Goal: Find specific page/section: Find specific page/section

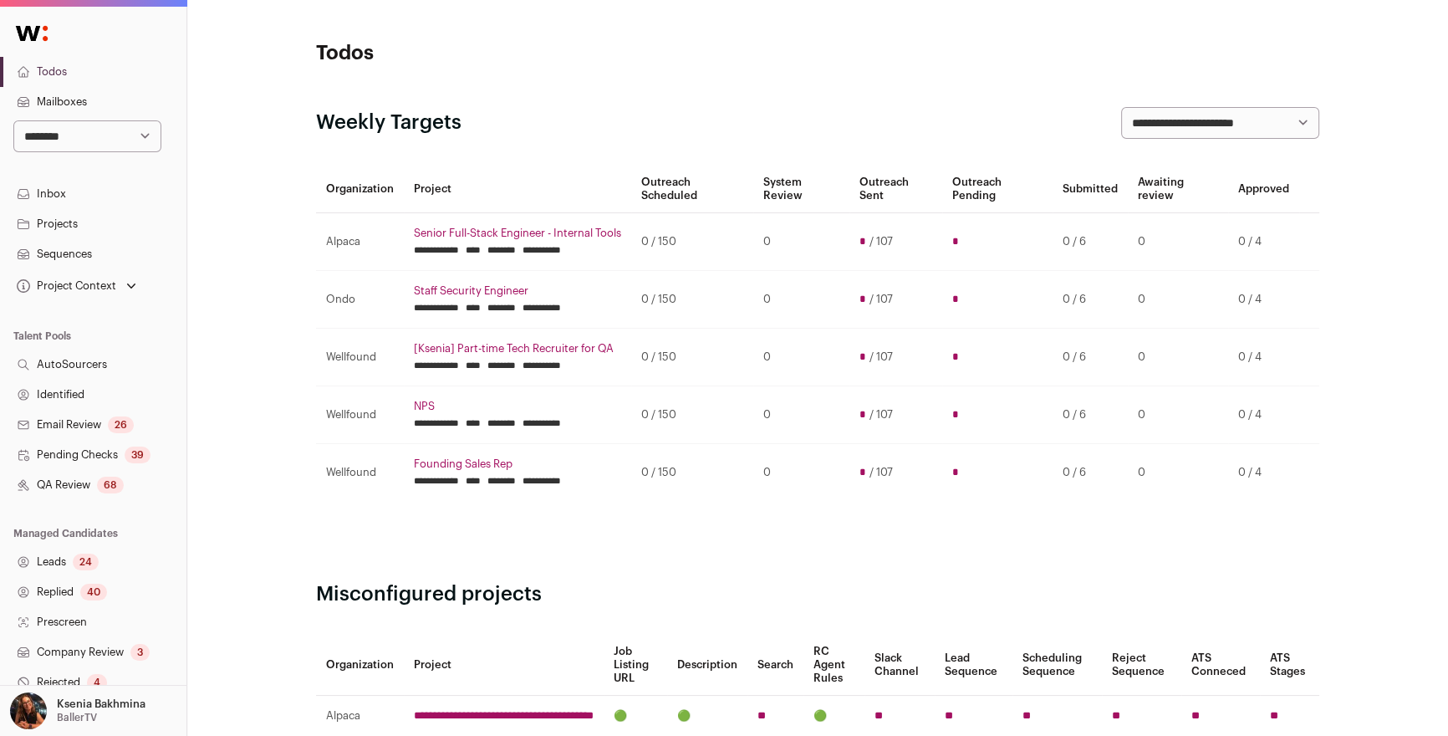
click at [43, 131] on select "**********" at bounding box center [87, 136] width 148 height 32
select select "*"
click at [13, 120] on select "**********" at bounding box center [87, 136] width 148 height 32
click at [57, 225] on link "Projects" at bounding box center [93, 224] width 186 height 30
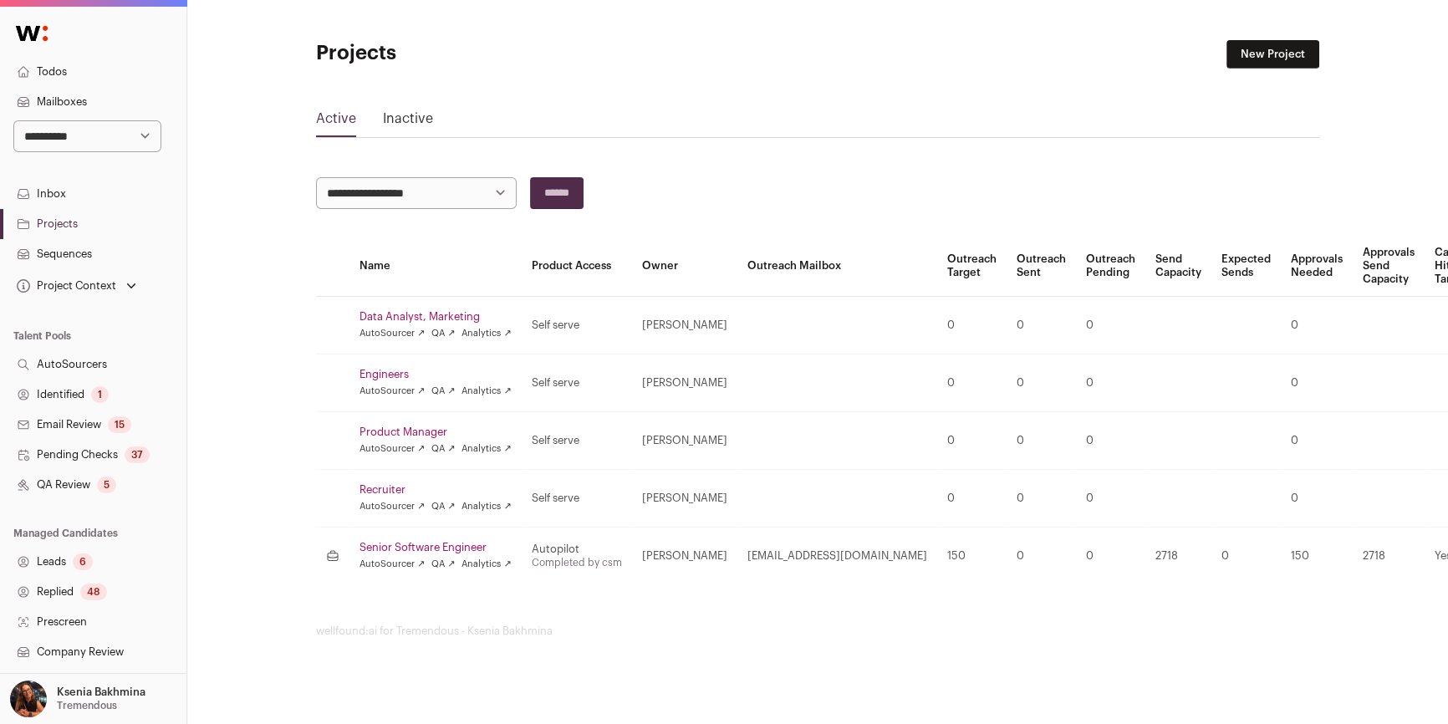
click at [66, 251] on link "Sequences" at bounding box center [93, 254] width 186 height 30
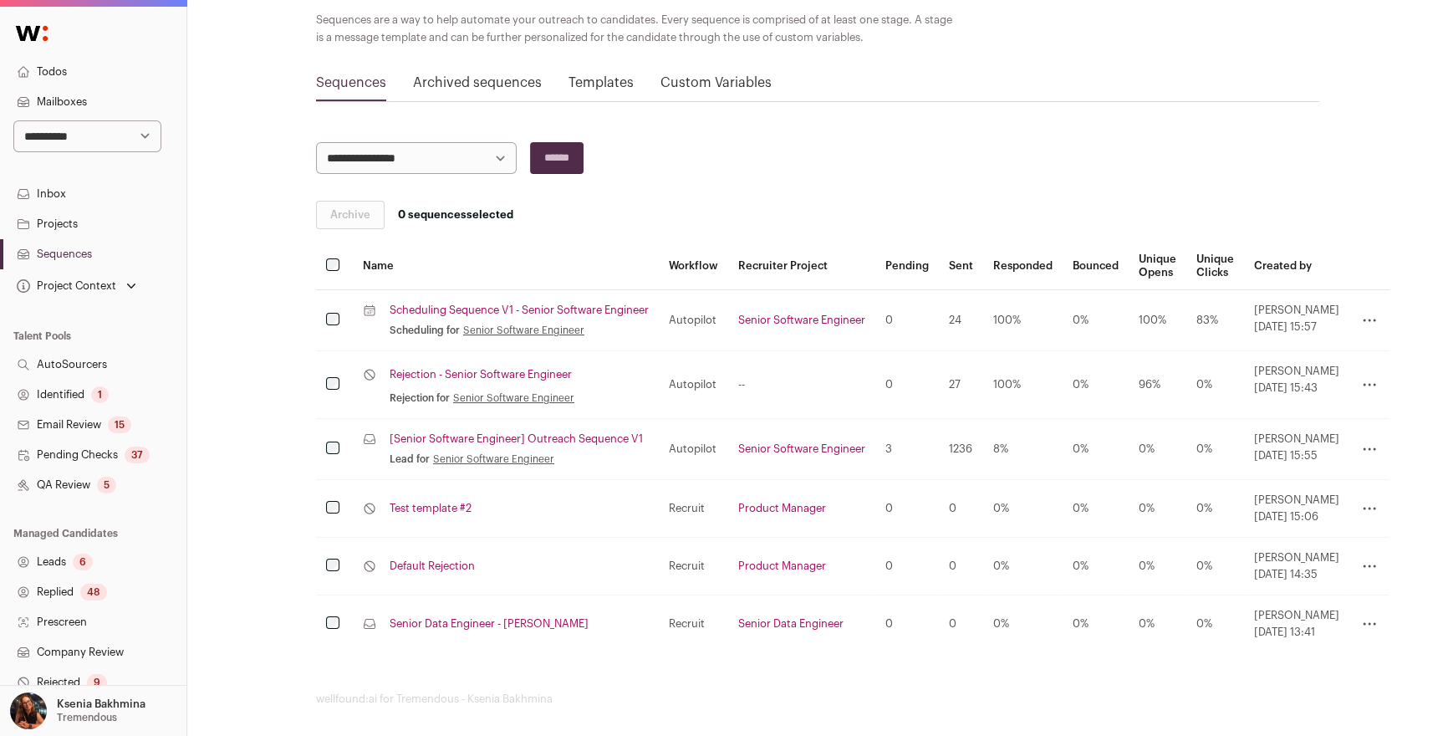
scroll to position [117, 0]
click at [486, 438] on link "[Senior Software Engineer] Outreach Sequence V1" at bounding box center [516, 438] width 253 height 13
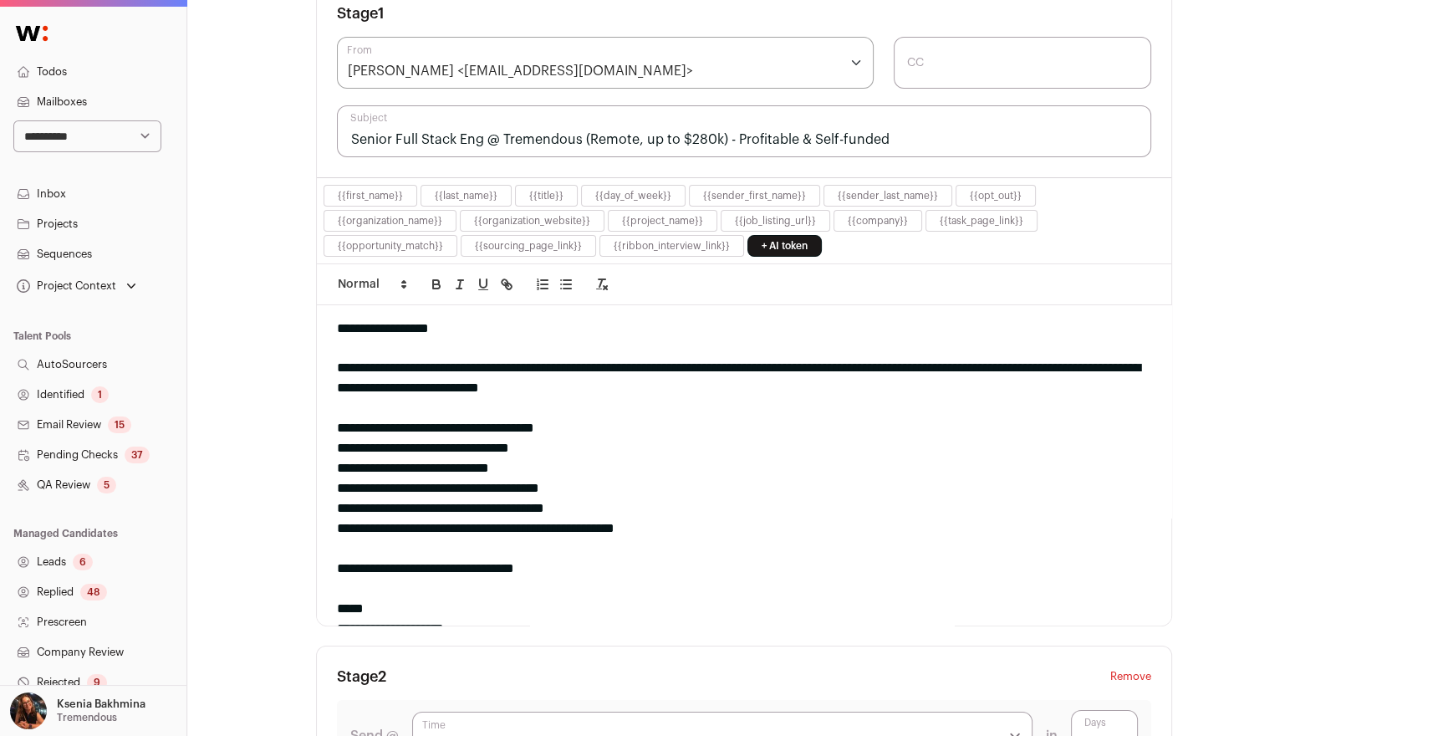
click at [65, 213] on link "Projects" at bounding box center [93, 224] width 186 height 30
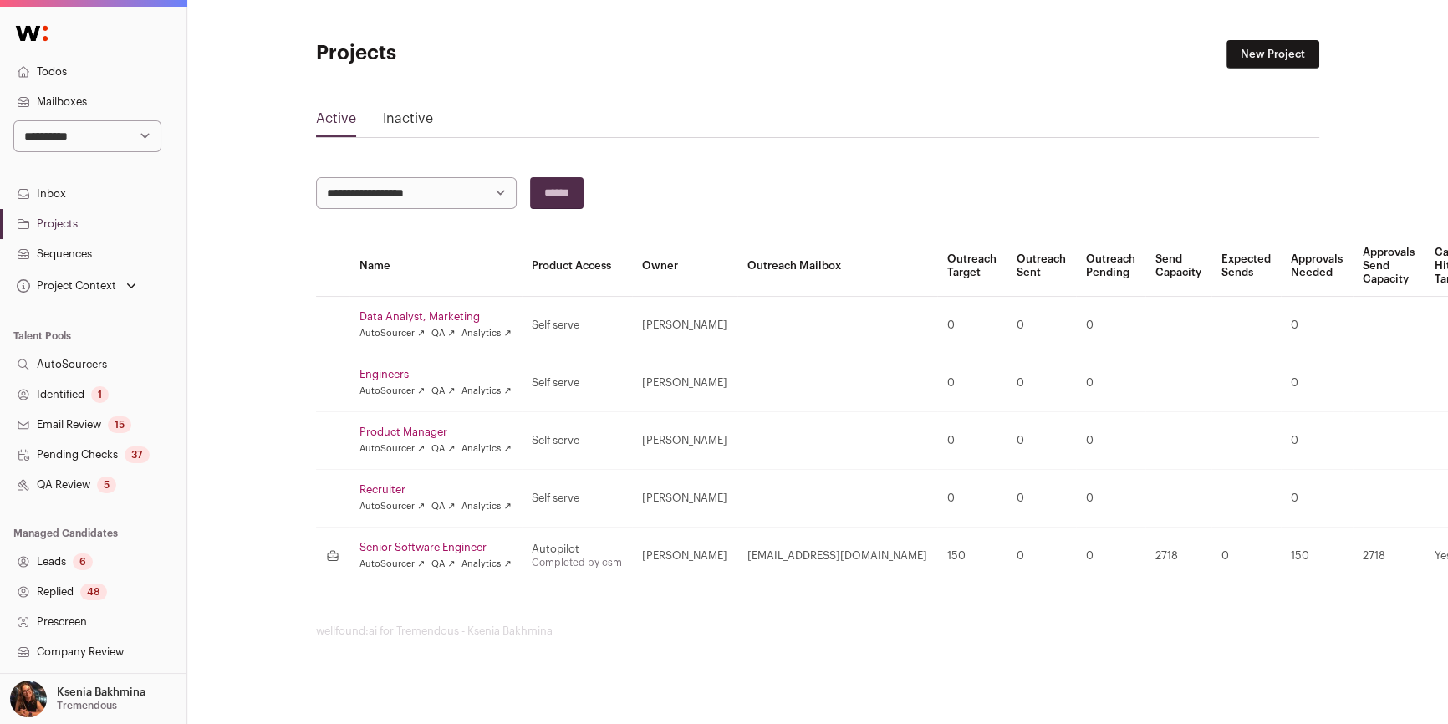
click at [420, 535] on td "Senior Software Engineer AutoSourcer ↗ QA ↗ Analytics ↗" at bounding box center [436, 556] width 172 height 58
click at [420, 541] on link "Senior Software Engineer" at bounding box center [436, 547] width 152 height 13
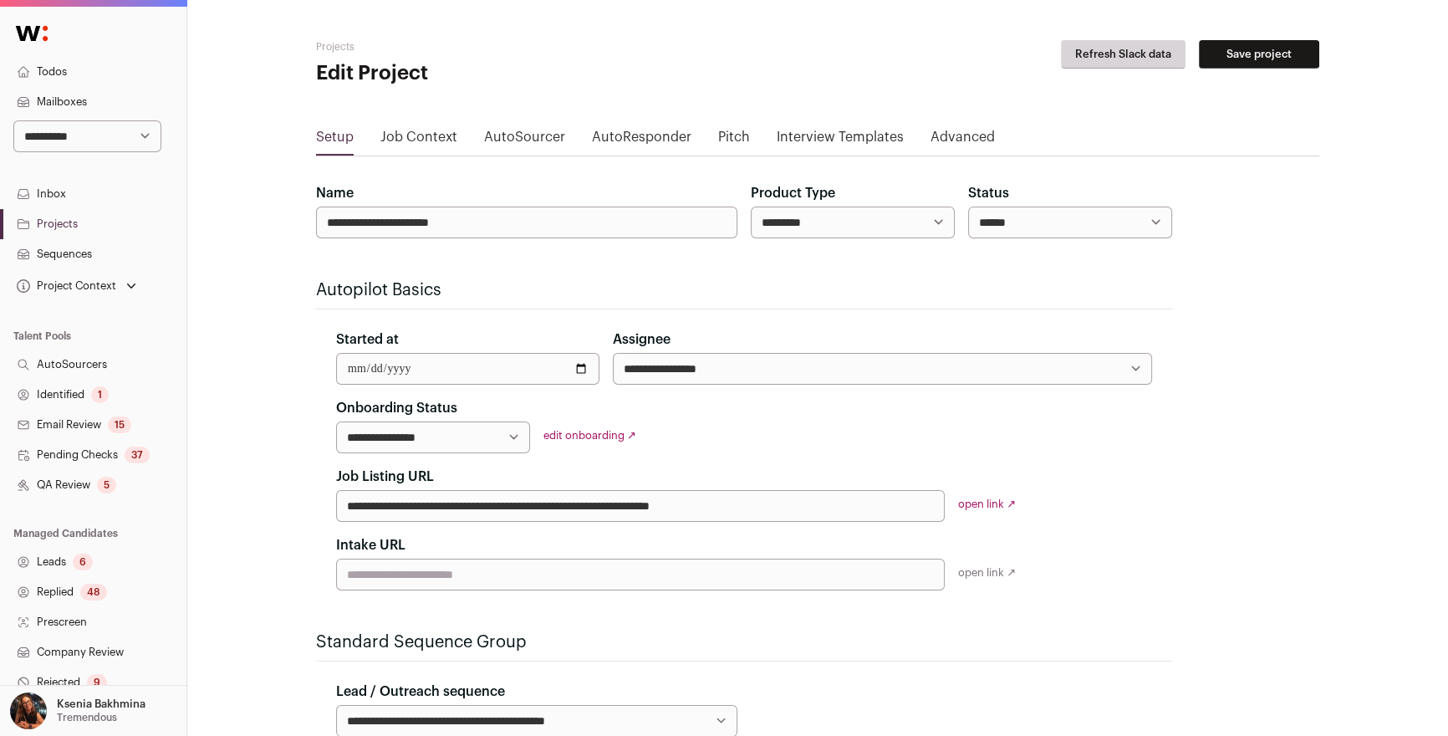
click at [986, 504] on link "open link ↗" at bounding box center [987, 503] width 58 height 11
